Goal: Task Accomplishment & Management: Manage account settings

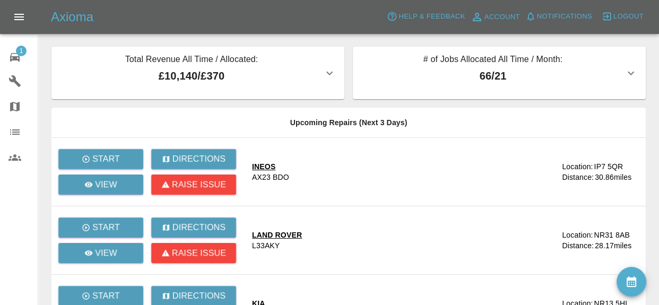
click at [11, 68] on link "Garages" at bounding box center [19, 80] width 38 height 25
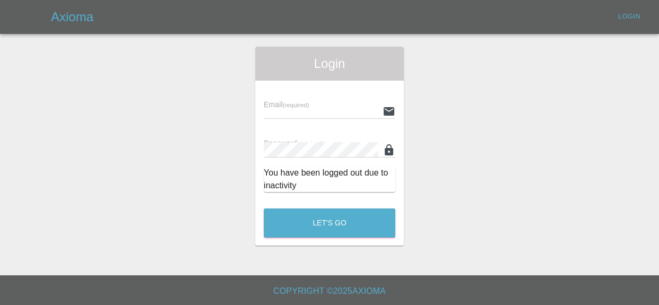
type input "[EMAIL_ADDRESS][DOMAIN_NAME]"
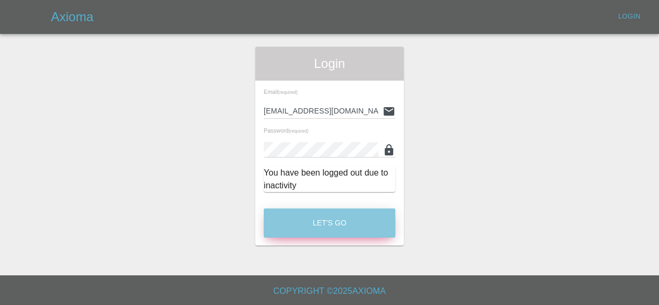
click at [300, 236] on button "Let's Go" at bounding box center [330, 222] width 132 height 29
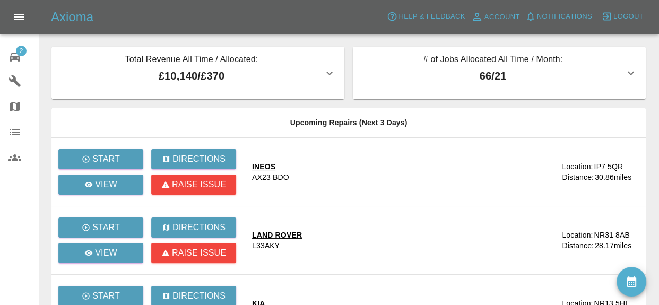
click at [15, 61] on icon at bounding box center [14, 57] width 13 height 13
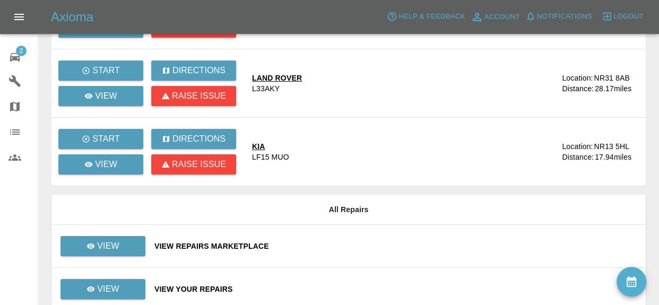
scroll to position [158, 0]
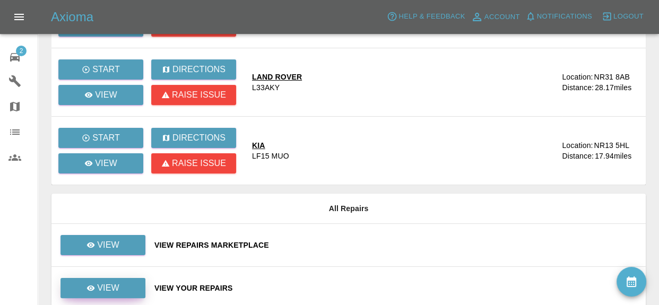
click at [124, 294] on link "View" at bounding box center [102, 288] width 85 height 20
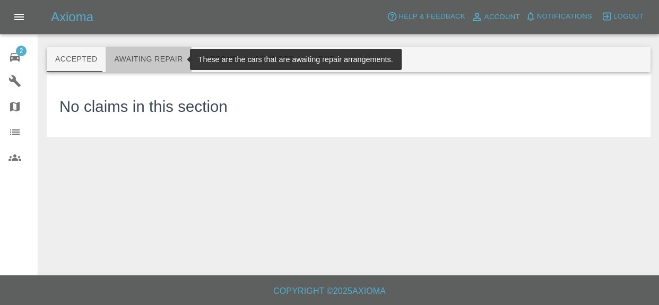
click at [159, 60] on button "Awaiting Repair" at bounding box center [148, 59] width 85 height 25
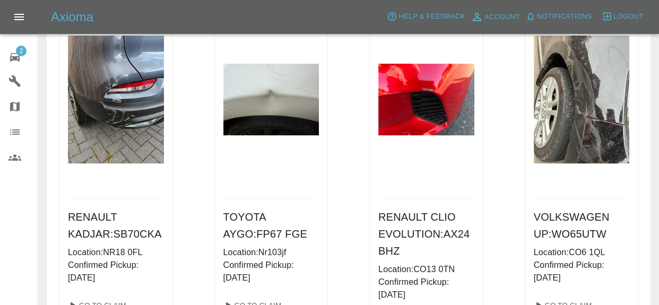
scroll to position [483, 0]
click at [440, 106] on img at bounding box center [426, 100] width 96 height 72
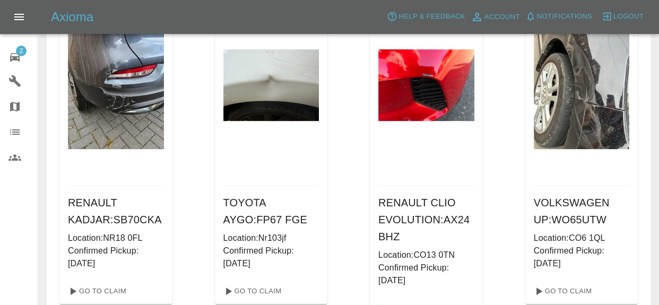
scroll to position [499, 0]
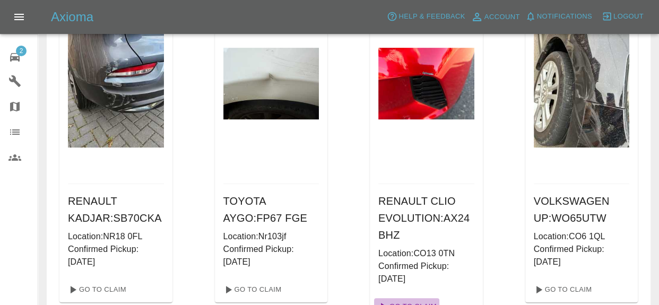
click at [436, 298] on link "Go To Claim" at bounding box center [406, 306] width 65 height 17
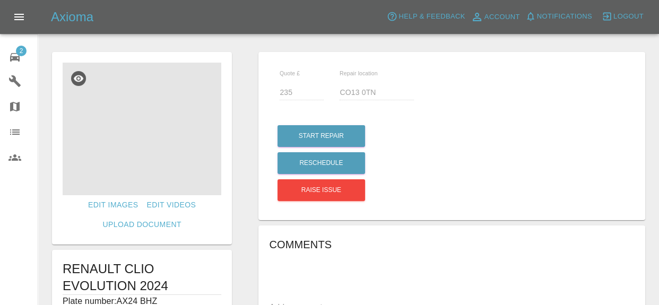
click at [187, 117] on img at bounding box center [142, 129] width 159 height 133
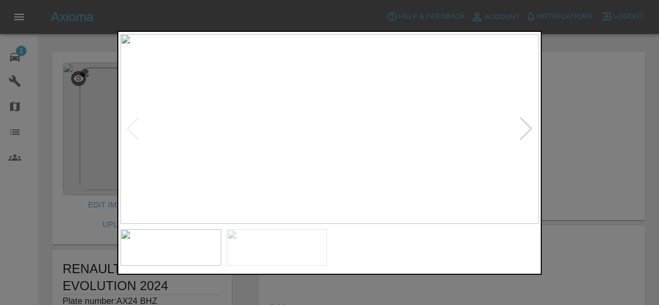
click at [520, 138] on div at bounding box center [526, 128] width 14 height 23
click at [520, 138] on img at bounding box center [329, 129] width 418 height 190
click at [95, 55] on div at bounding box center [329, 152] width 659 height 305
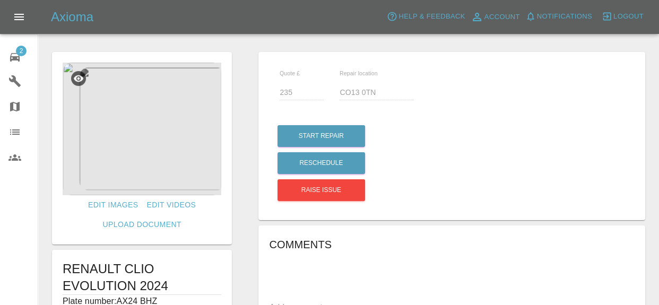
click at [19, 55] on span "2" at bounding box center [21, 51] width 11 height 11
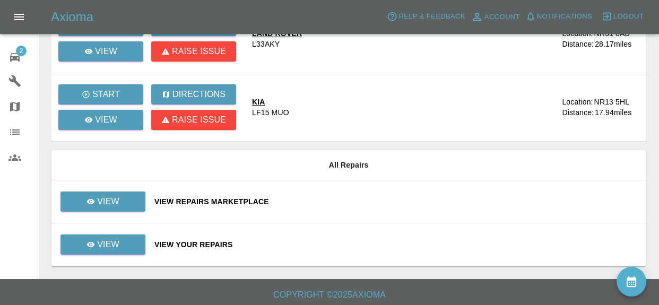
scroll to position [204, 0]
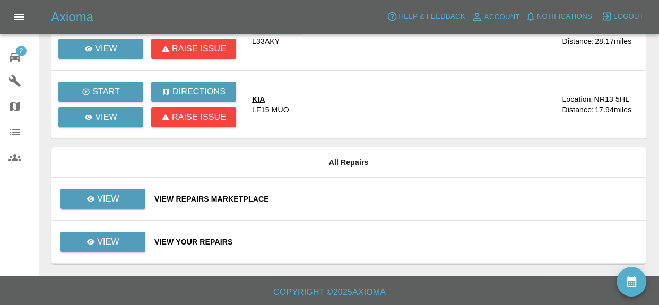
click at [210, 198] on div "View Repairs Marketplace" at bounding box center [395, 199] width 483 height 11
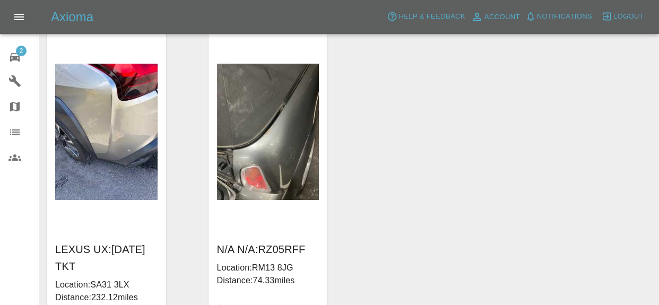
scroll to position [7, 0]
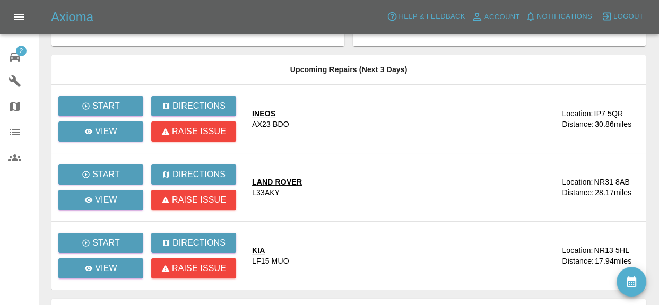
scroll to position [54, 0]
